Goal: Contribute content: Contribute content

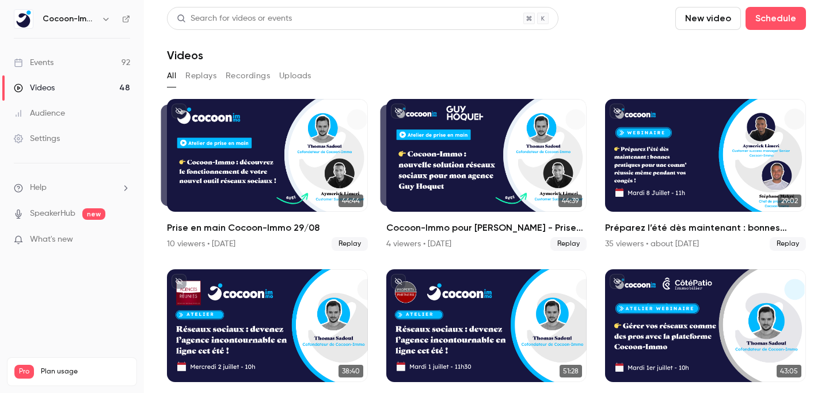
click at [30, 63] on div "Events" at bounding box center [34, 63] width 40 height 12
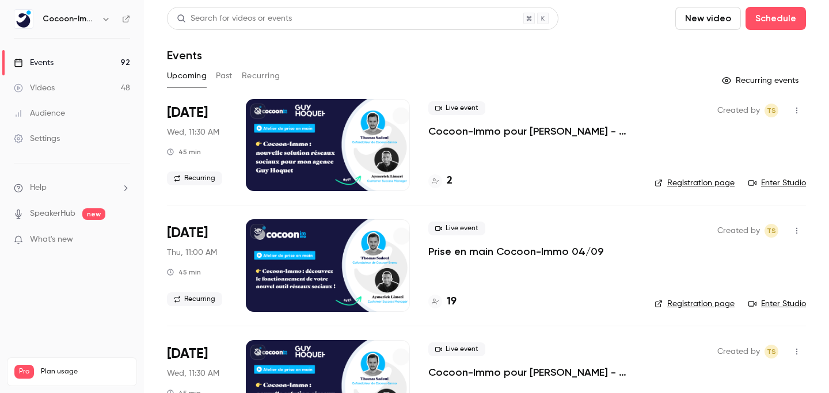
click at [41, 86] on div "Videos" at bounding box center [34, 88] width 41 height 12
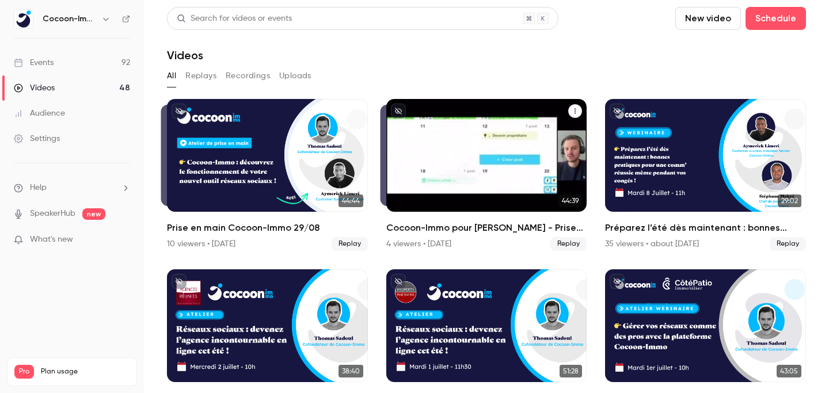
click at [575, 112] on icon "Cocoon-Immo pour Guy Hoquet - Prise en main" at bounding box center [574, 111] width 7 height 7
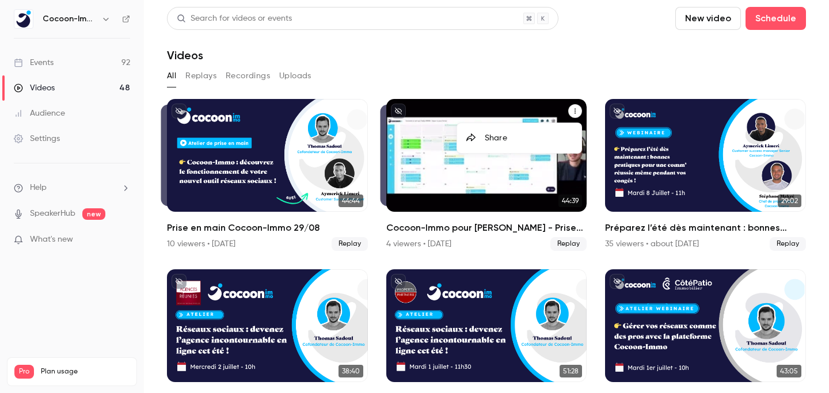
click at [486, 186] on div at bounding box center [414, 196] width 829 height 393
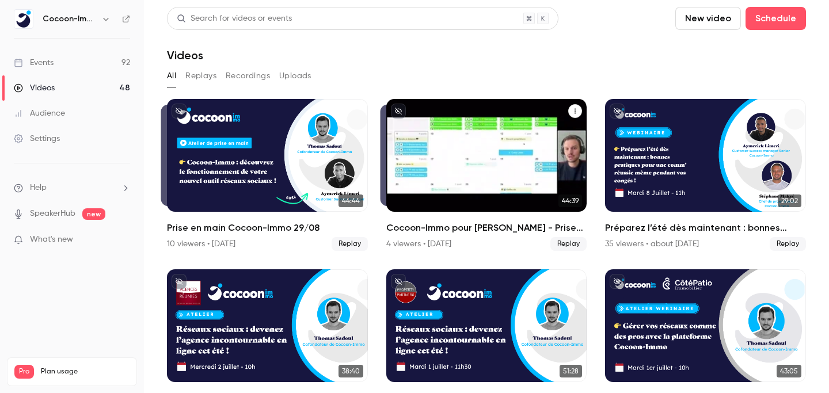
click at [470, 185] on div "Cocoon-Immo pour Guy Hoquet - Prise en main" at bounding box center [486, 155] width 201 height 113
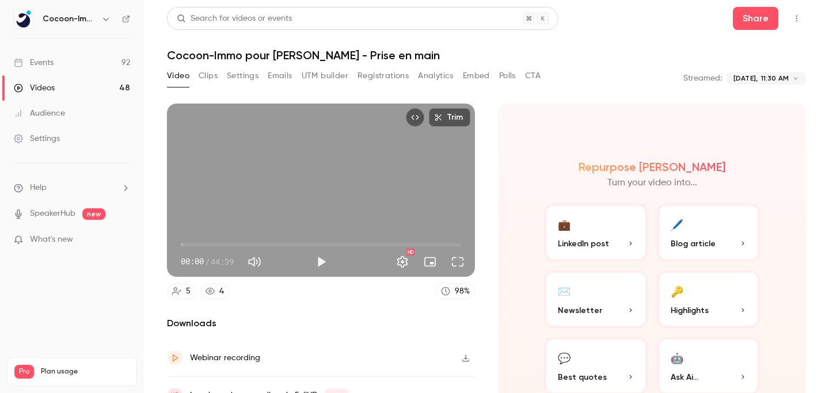
click at [466, 355] on icon "button" at bounding box center [465, 358] width 9 height 8
click at [85, 56] on link "Events 92" at bounding box center [72, 62] width 144 height 25
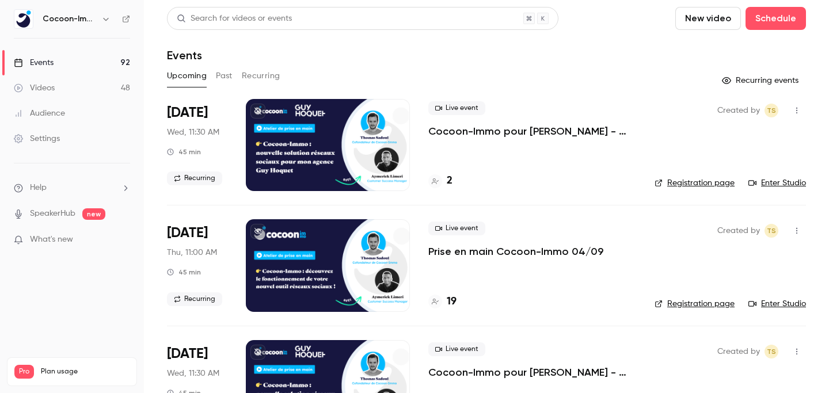
click at [454, 108] on span "Live event" at bounding box center [456, 108] width 57 height 14
click at [367, 120] on div at bounding box center [328, 145] width 164 height 92
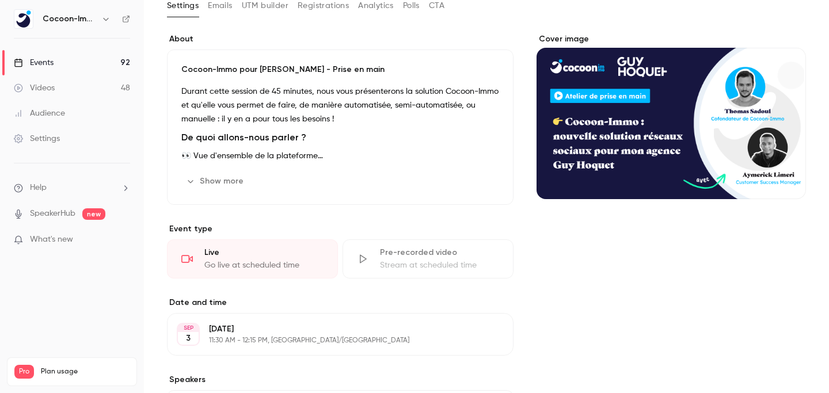
scroll to position [73, 0]
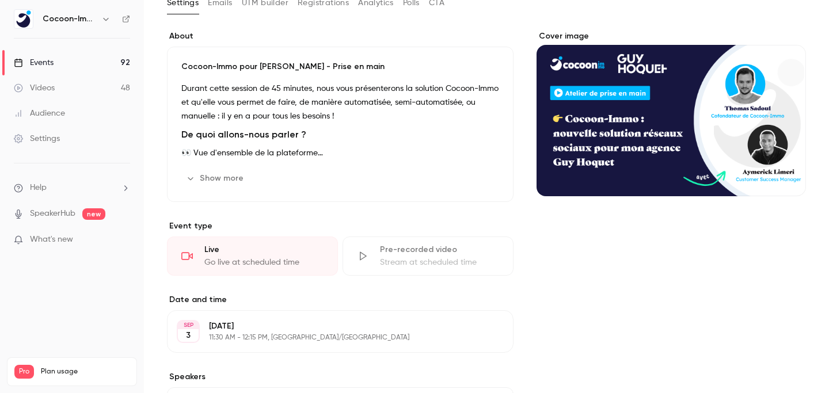
click at [398, 254] on div "Pre-recorded video" at bounding box center [439, 250] width 119 height 12
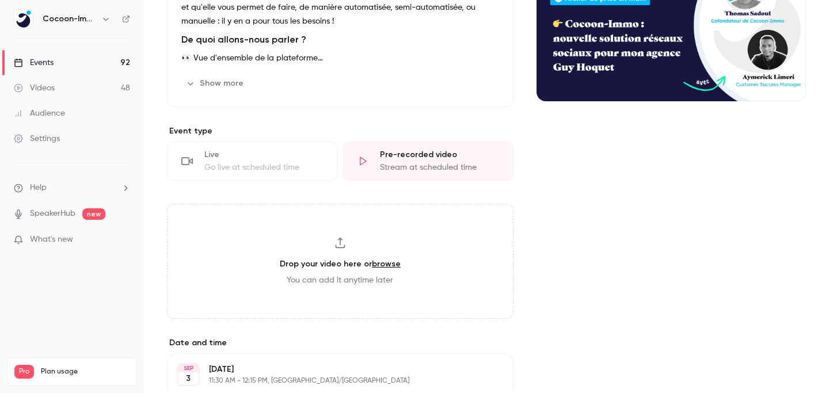
scroll to position [182, 0]
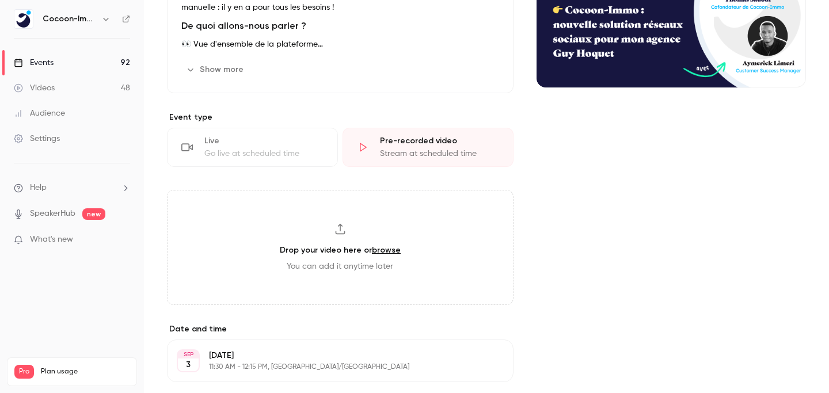
click at [375, 254] on link "browse" at bounding box center [386, 250] width 29 height 10
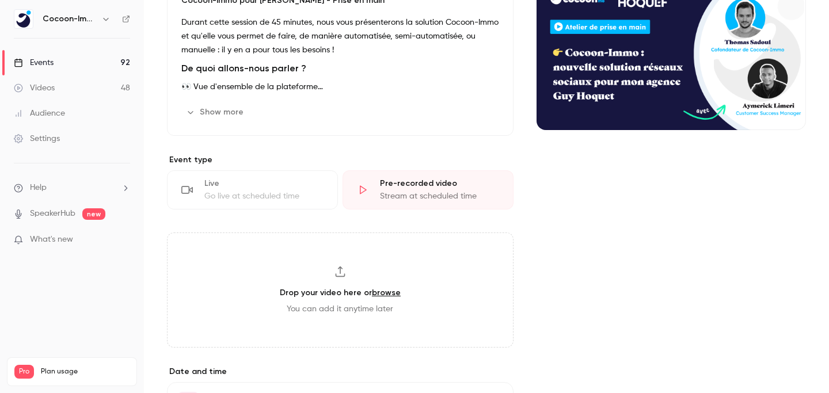
scroll to position [162, 0]
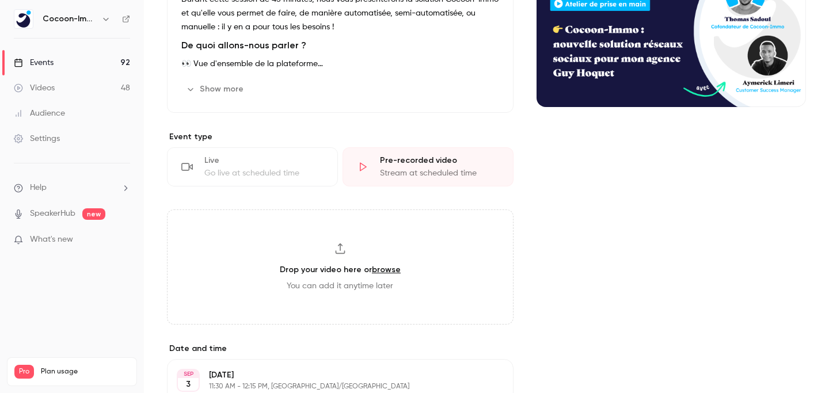
click at [364, 270] on h3 "Drop your video here or browse" at bounding box center [340, 270] width 121 height 12
type input "**********"
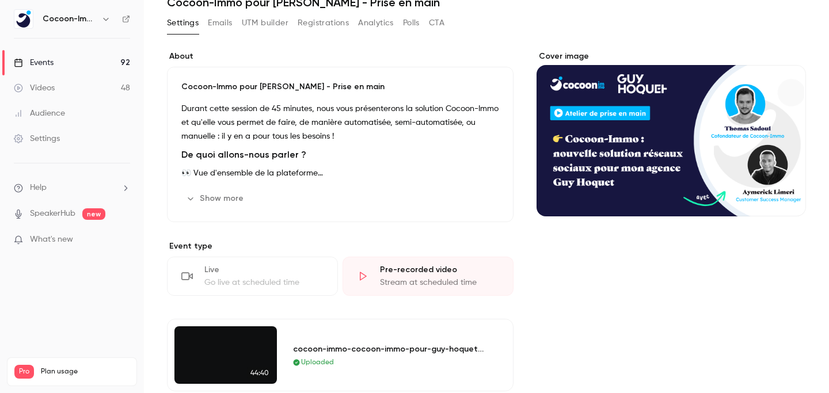
scroll to position [0, 0]
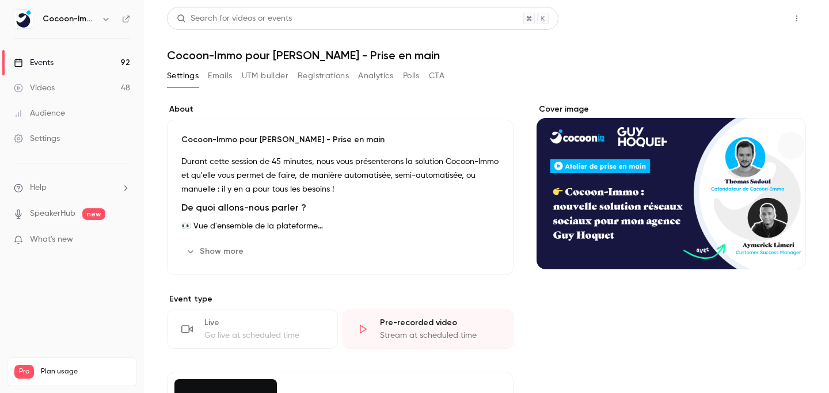
click at [760, 20] on button "Share" at bounding box center [755, 18] width 45 height 23
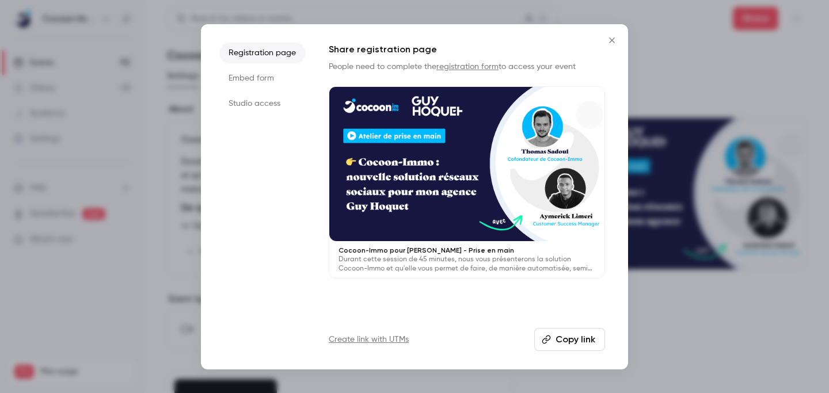
click at [616, 47] on button "Close" at bounding box center [611, 40] width 23 height 23
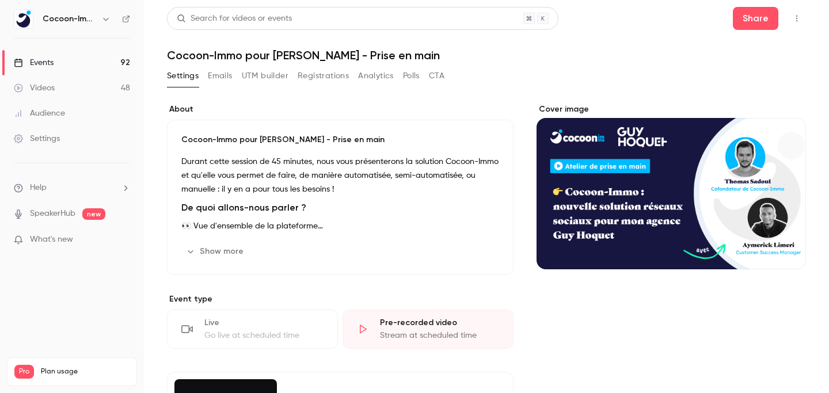
click at [71, 63] on link "Events 92" at bounding box center [72, 62] width 144 height 25
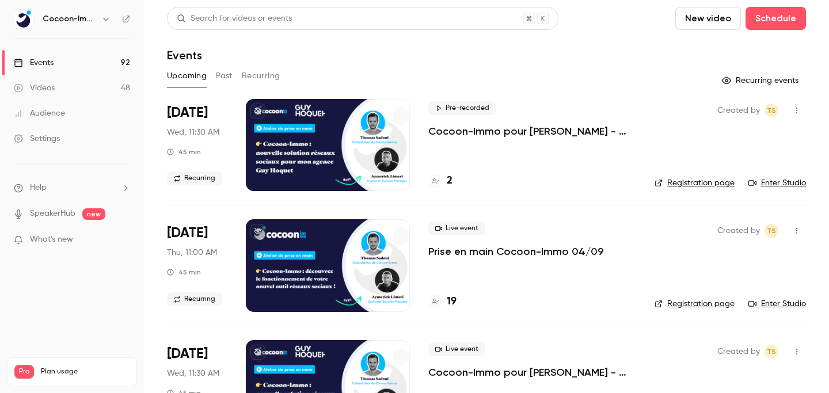
click at [478, 136] on p "Cocoon-Immo pour [PERSON_NAME] - Prise en main" at bounding box center [532, 131] width 208 height 14
